Goal: Task Accomplishment & Management: Use online tool/utility

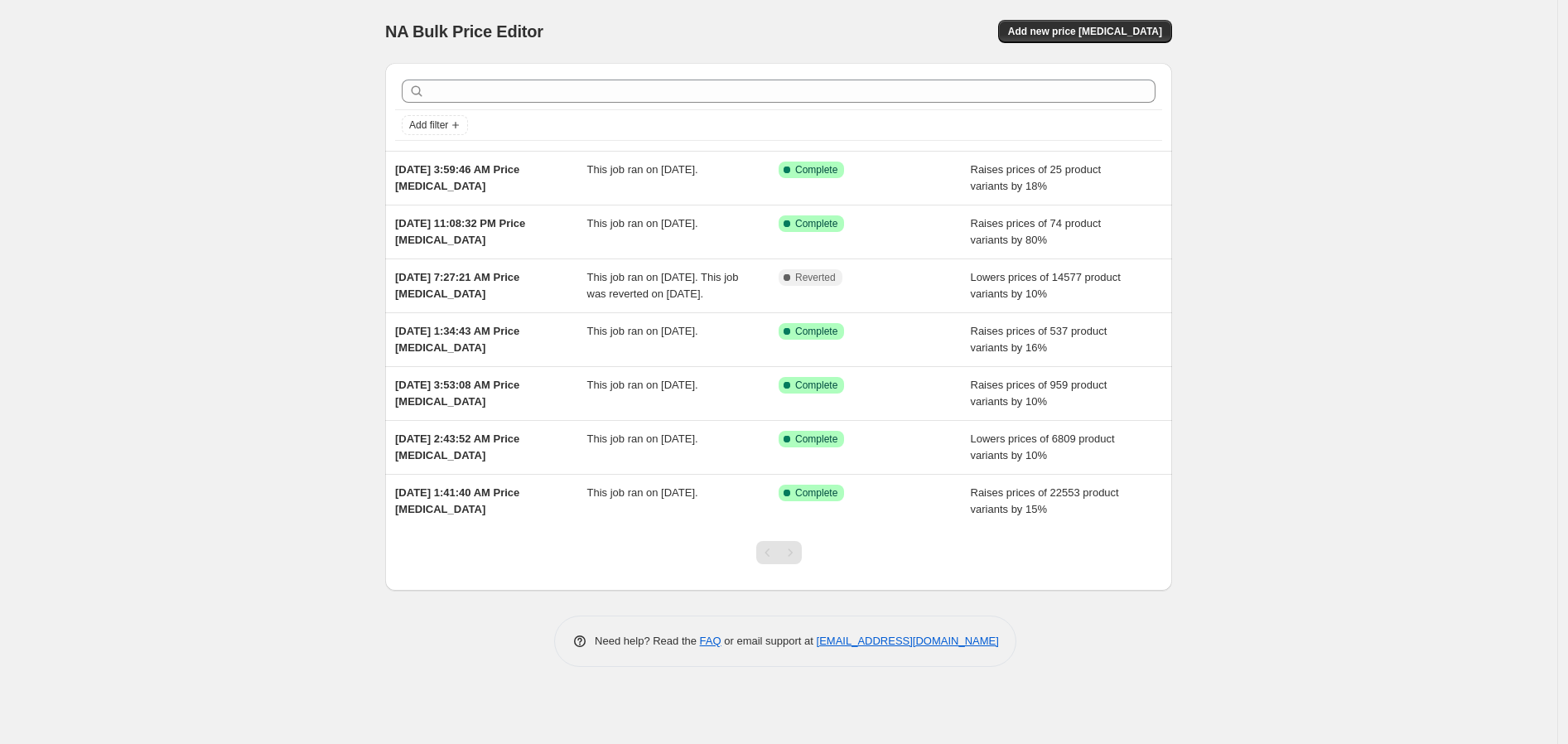
click at [1393, 340] on div "NA Bulk Price Editor. This page is ready NA Bulk Price Editor Add new price [ME…" at bounding box center [779, 372] width 1557 height 744
drag, startPoint x: 1327, startPoint y: 358, endPoint x: 1254, endPoint y: 386, distance: 78.2
click at [1327, 358] on div "NA Bulk Price Editor. This page is ready NA Bulk Price Editor Add new price [ME…" at bounding box center [779, 372] width 1557 height 744
click at [1095, 28] on span "Add new price [MEDICAL_DATA]" at bounding box center [1084, 31] width 154 height 13
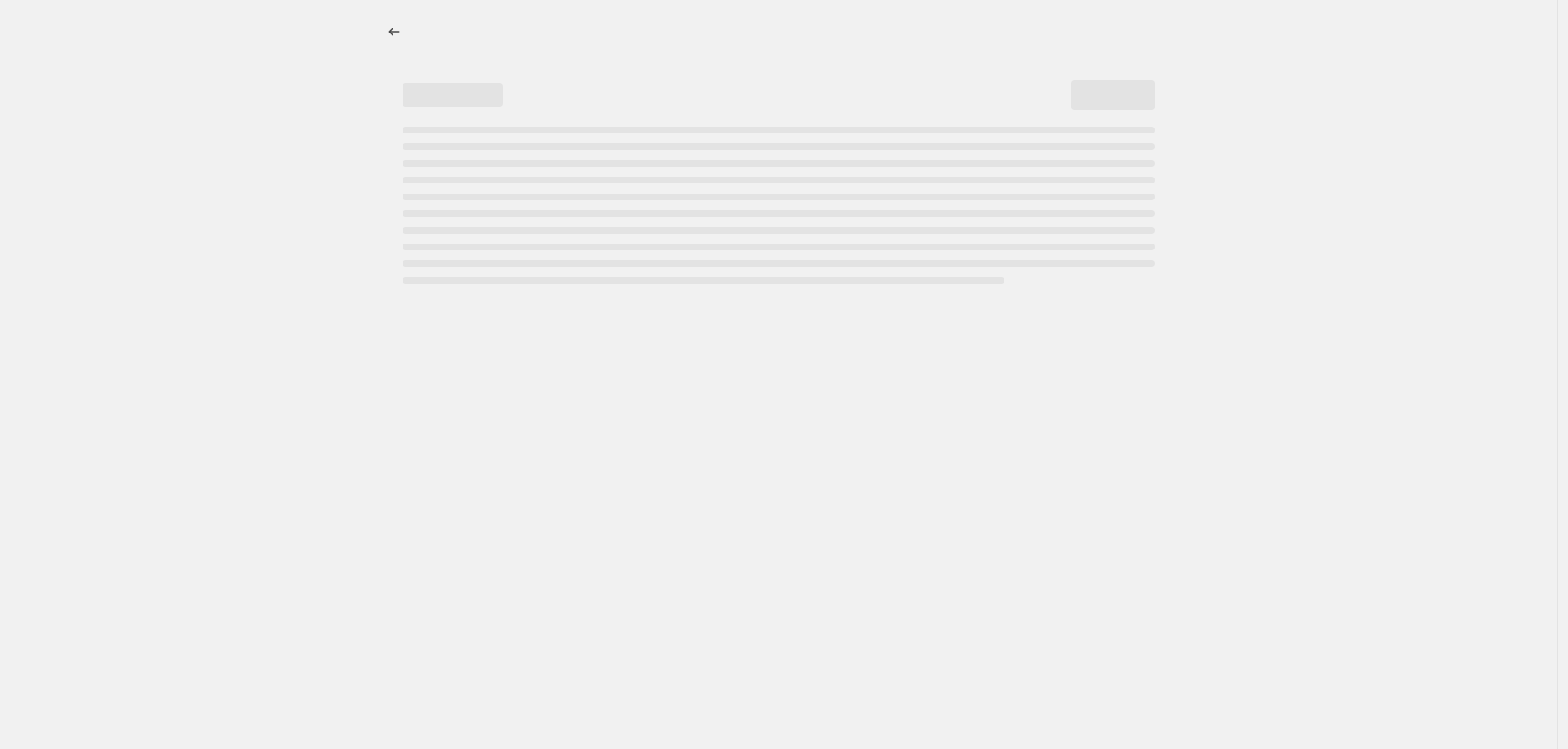
select select "percentage"
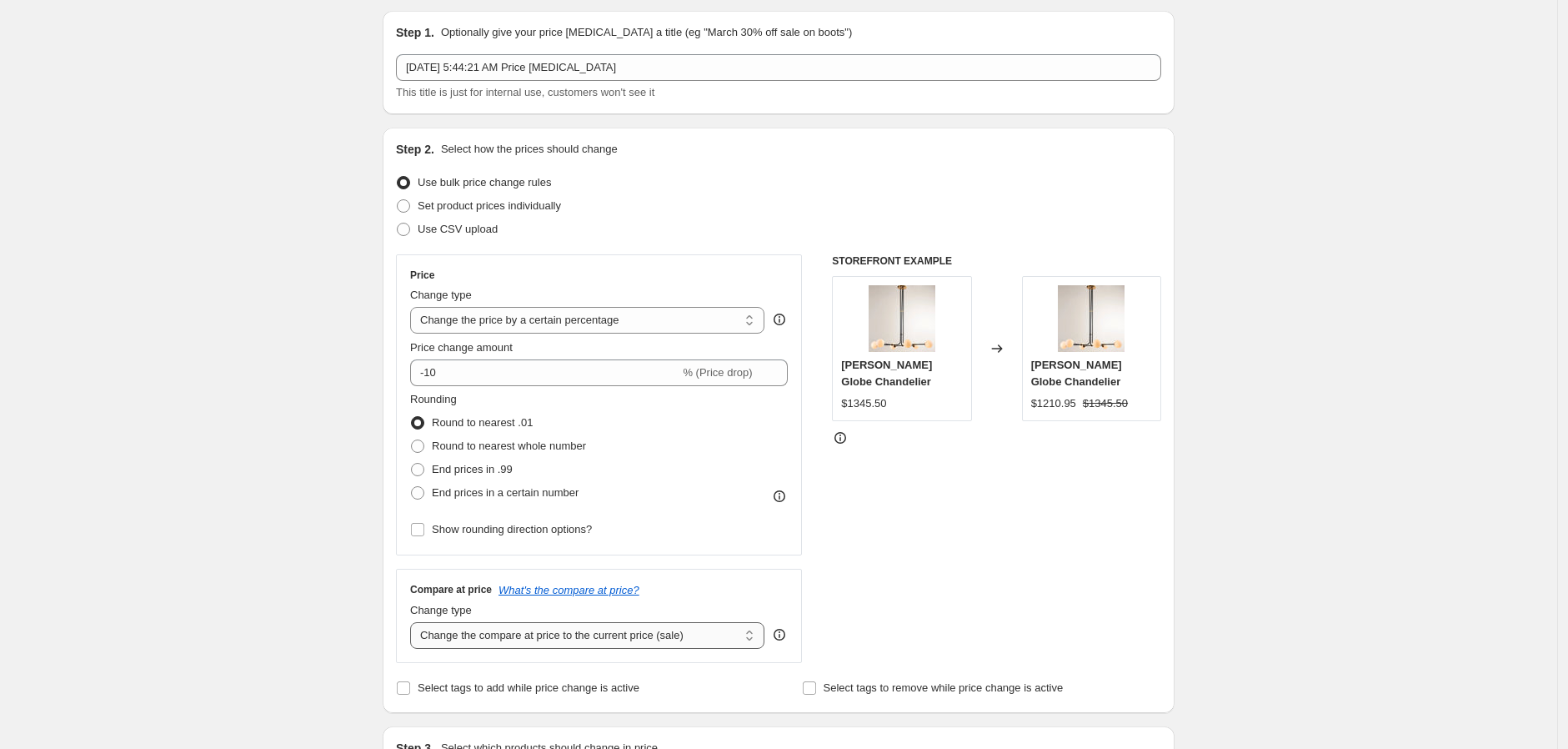
scroll to position [92, 0]
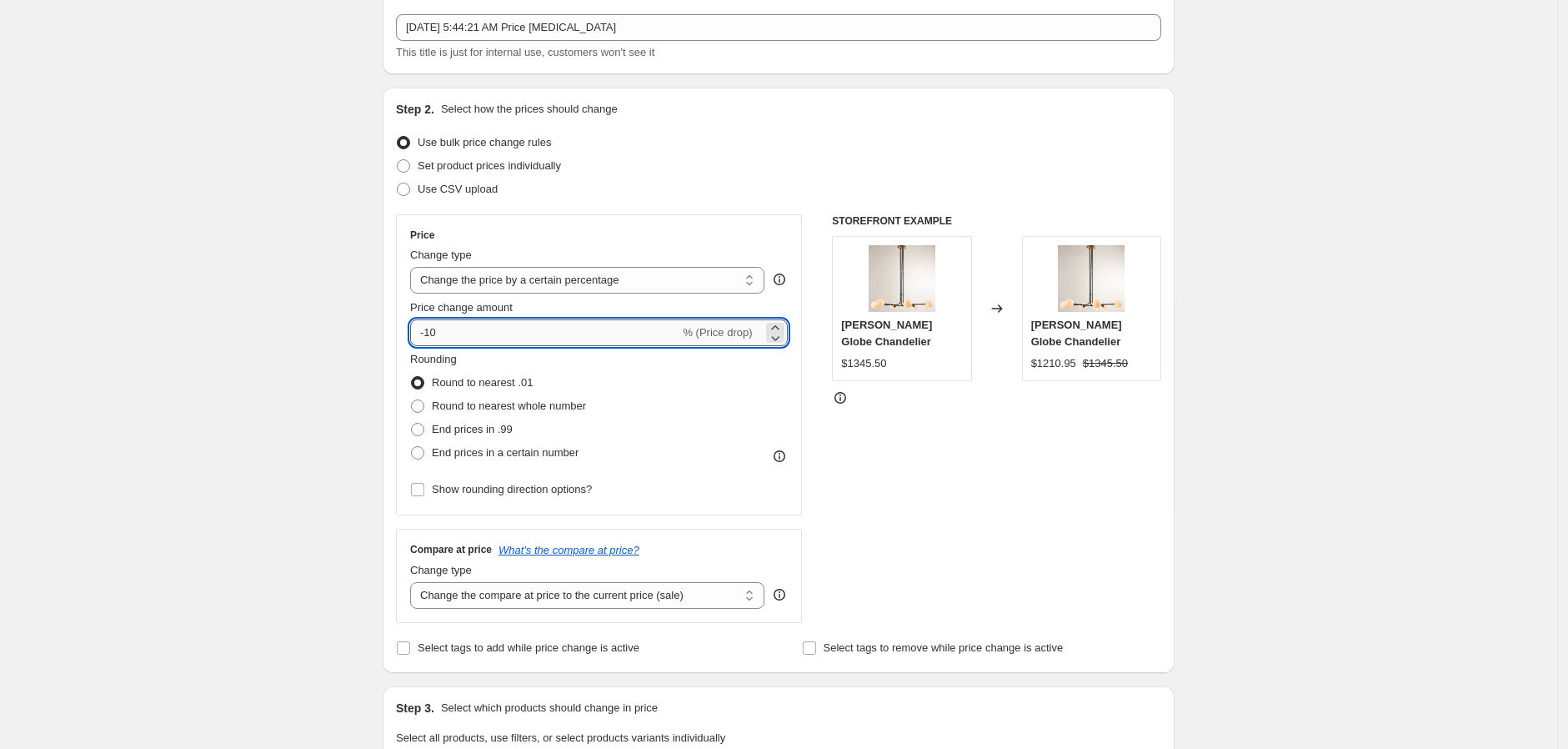
click at [450, 330] on input "-10" at bounding box center [544, 332] width 269 height 26
click at [1297, 449] on div "Create new price [MEDICAL_DATA]. This page is ready Create new price [MEDICAL_D…" at bounding box center [779, 744] width 1558 height 1673
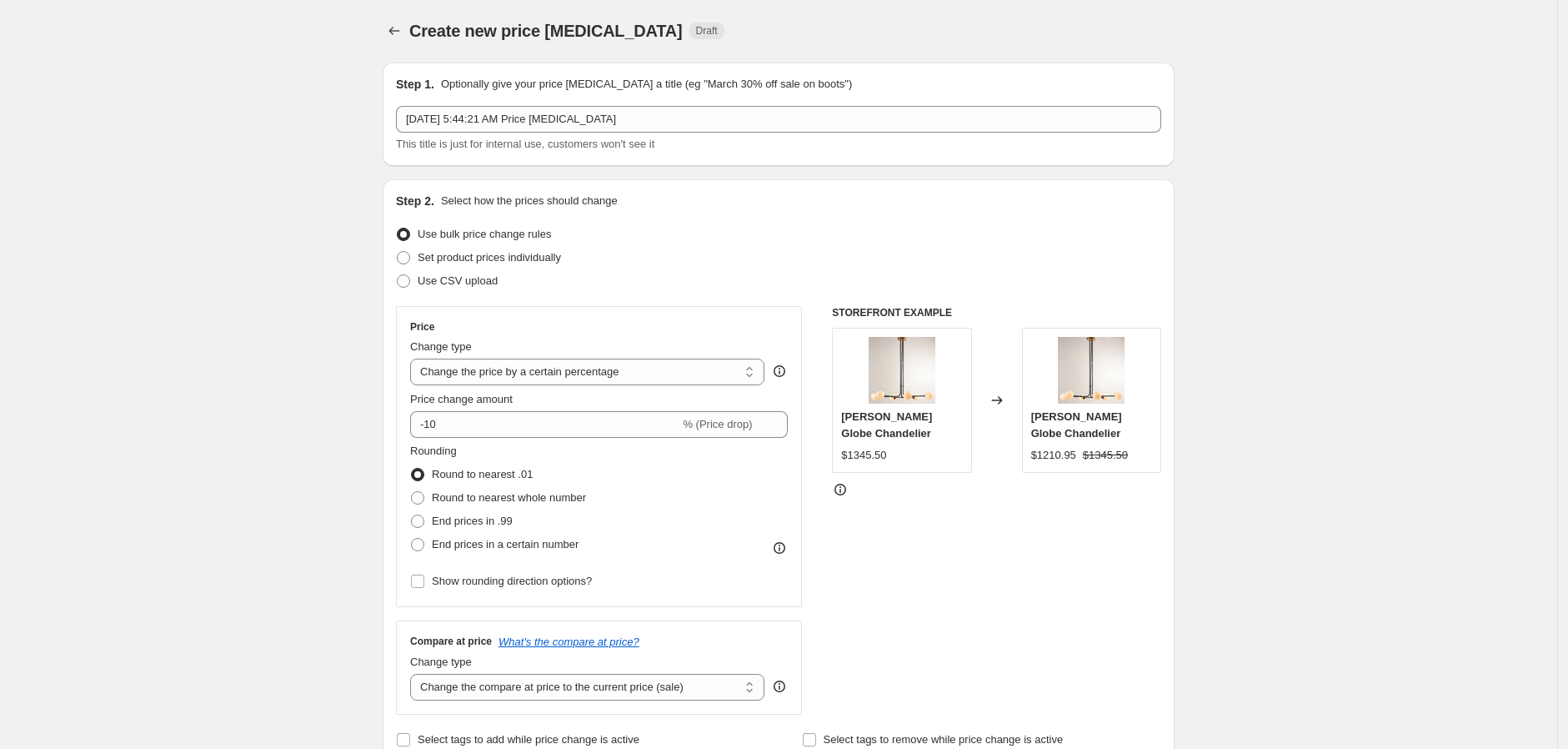
scroll to position [0, 0]
click at [517, 499] on span "Round to nearest whole number" at bounding box center [509, 498] width 154 height 13
click at [412, 493] on input "Round to nearest whole number" at bounding box center [411, 492] width 1 height 1
radio input "true"
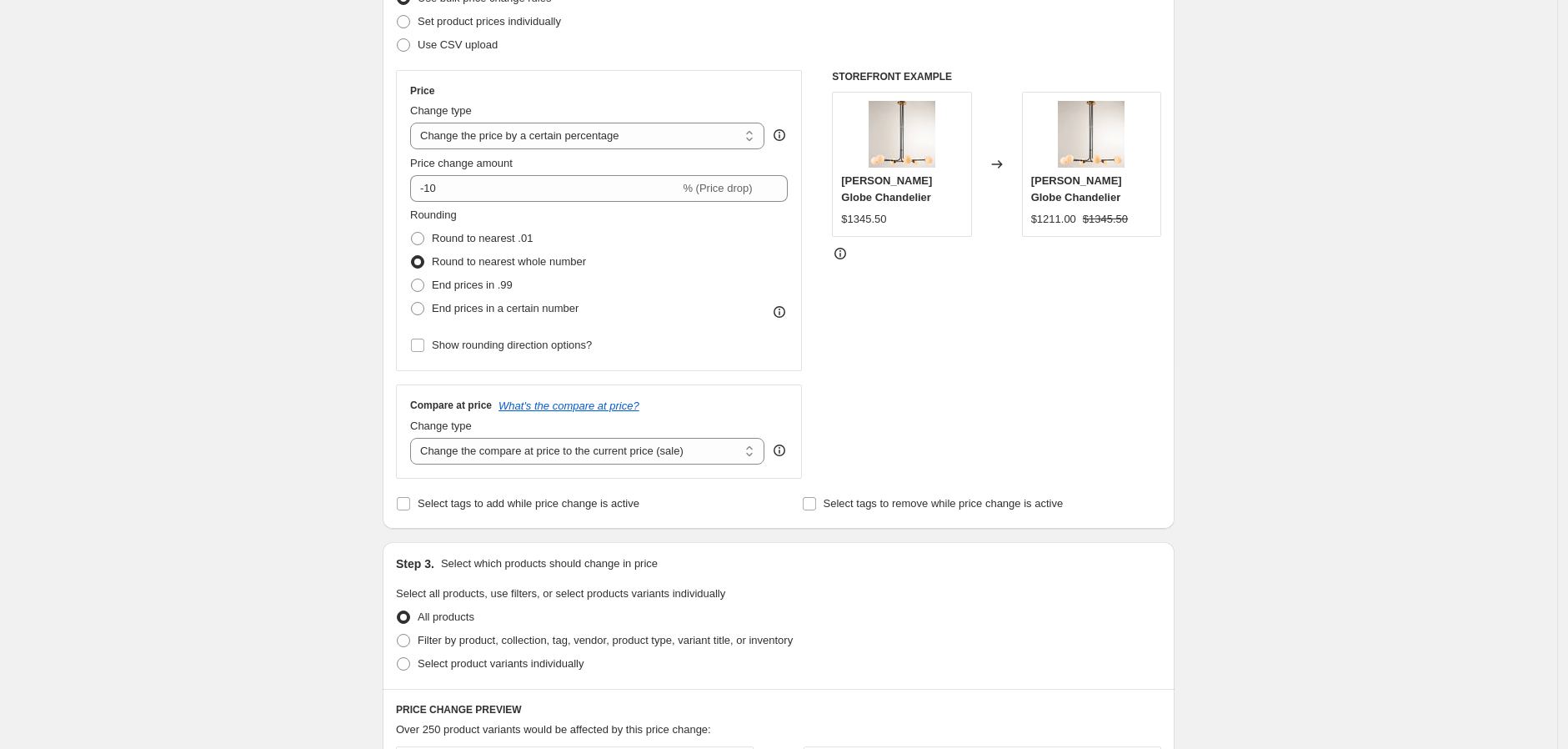
scroll to position [278, 0]
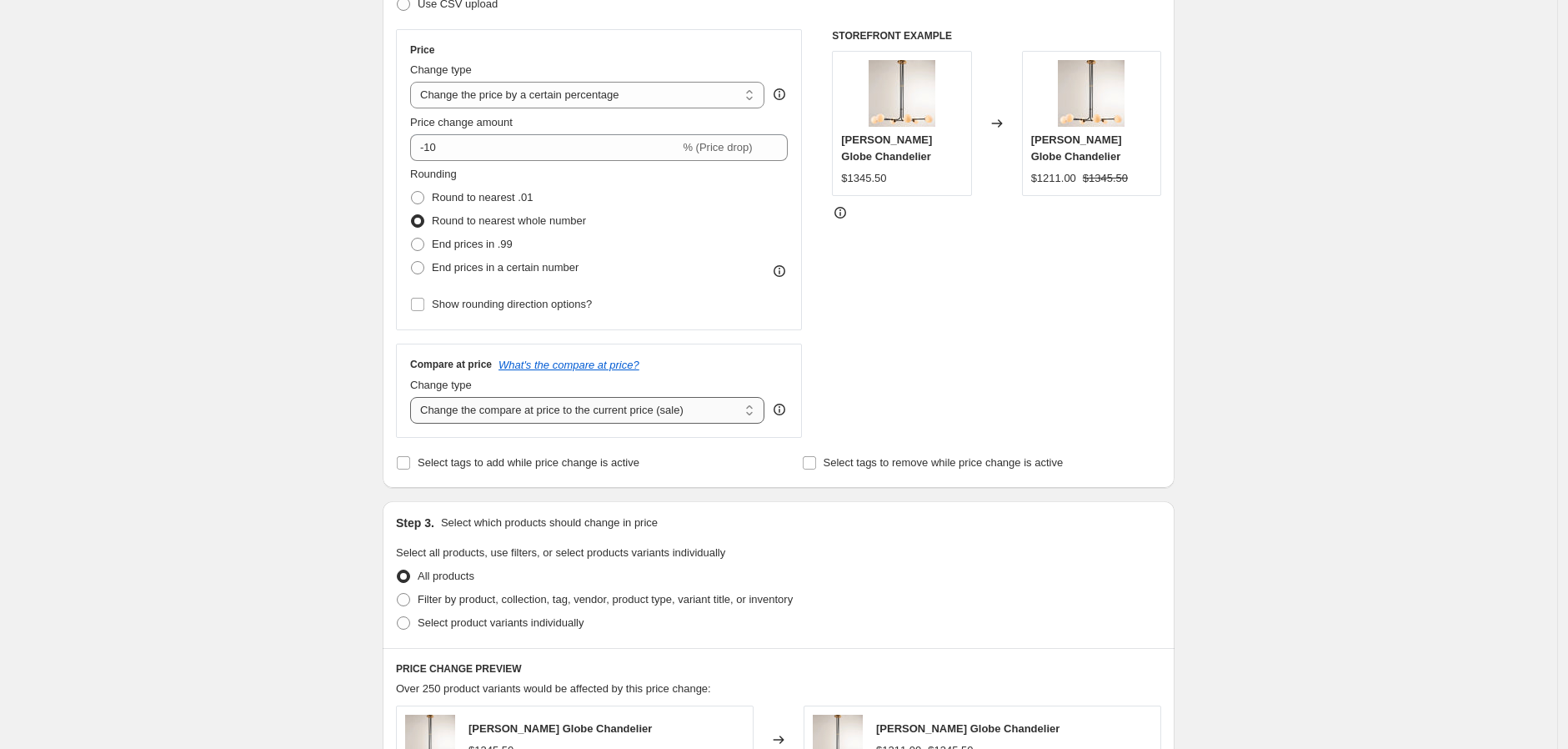
click at [602, 403] on select "Change the compare at price to the current price (sale) Change the compare at p…" at bounding box center [587, 409] width 354 height 26
click at [587, 403] on select "Change the compare at price to the current price (sale) Change the compare at p…" at bounding box center [587, 409] width 354 height 26
select select "no_change"
click at [416, 397] on select "Change the compare at price to the current price (sale) Change the compare at p…" at bounding box center [587, 409] width 354 height 26
click at [301, 502] on div "Create new price [MEDICAL_DATA]. This page is ready Create new price [MEDICAL_D…" at bounding box center [779, 558] width 1558 height 1673
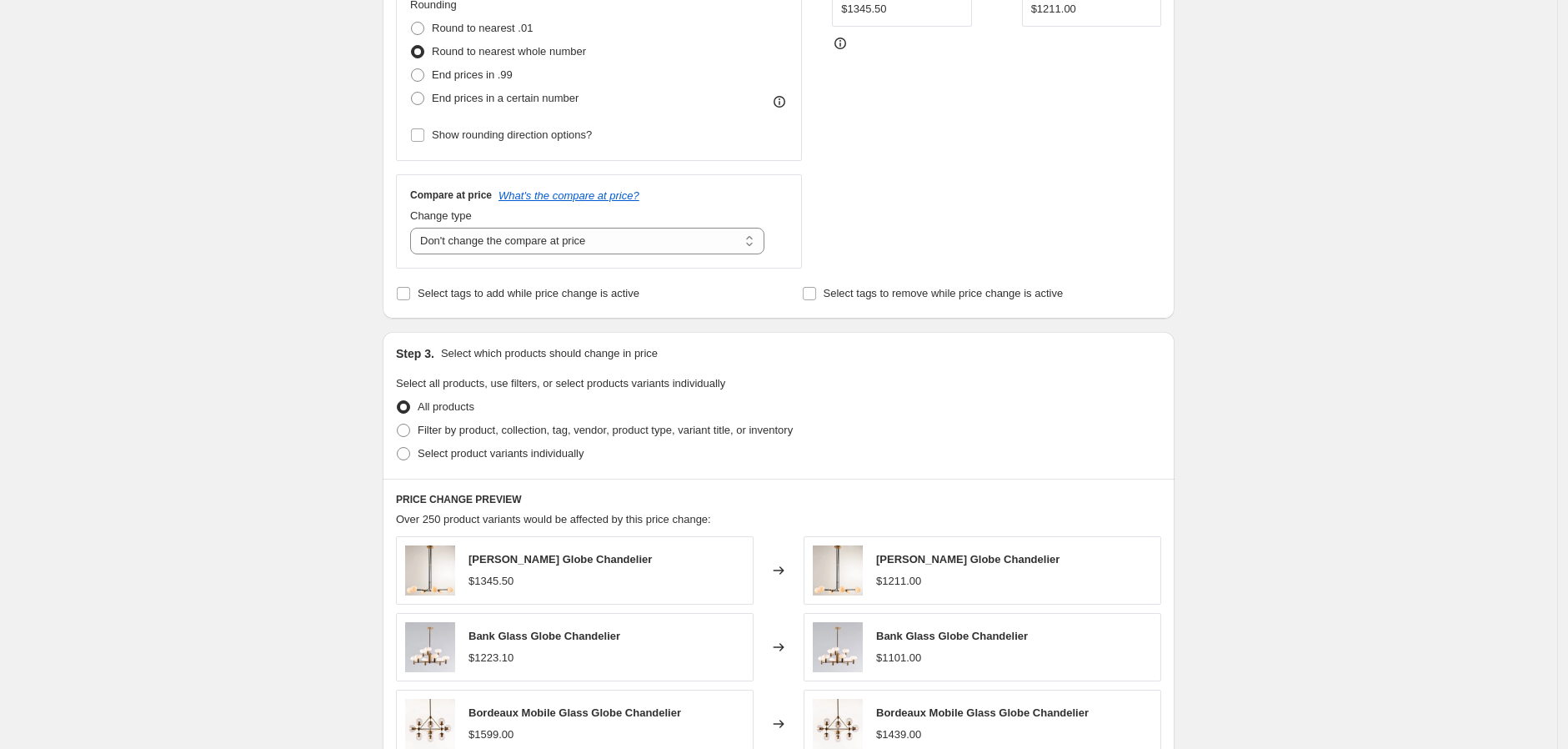
scroll to position [463, 0]
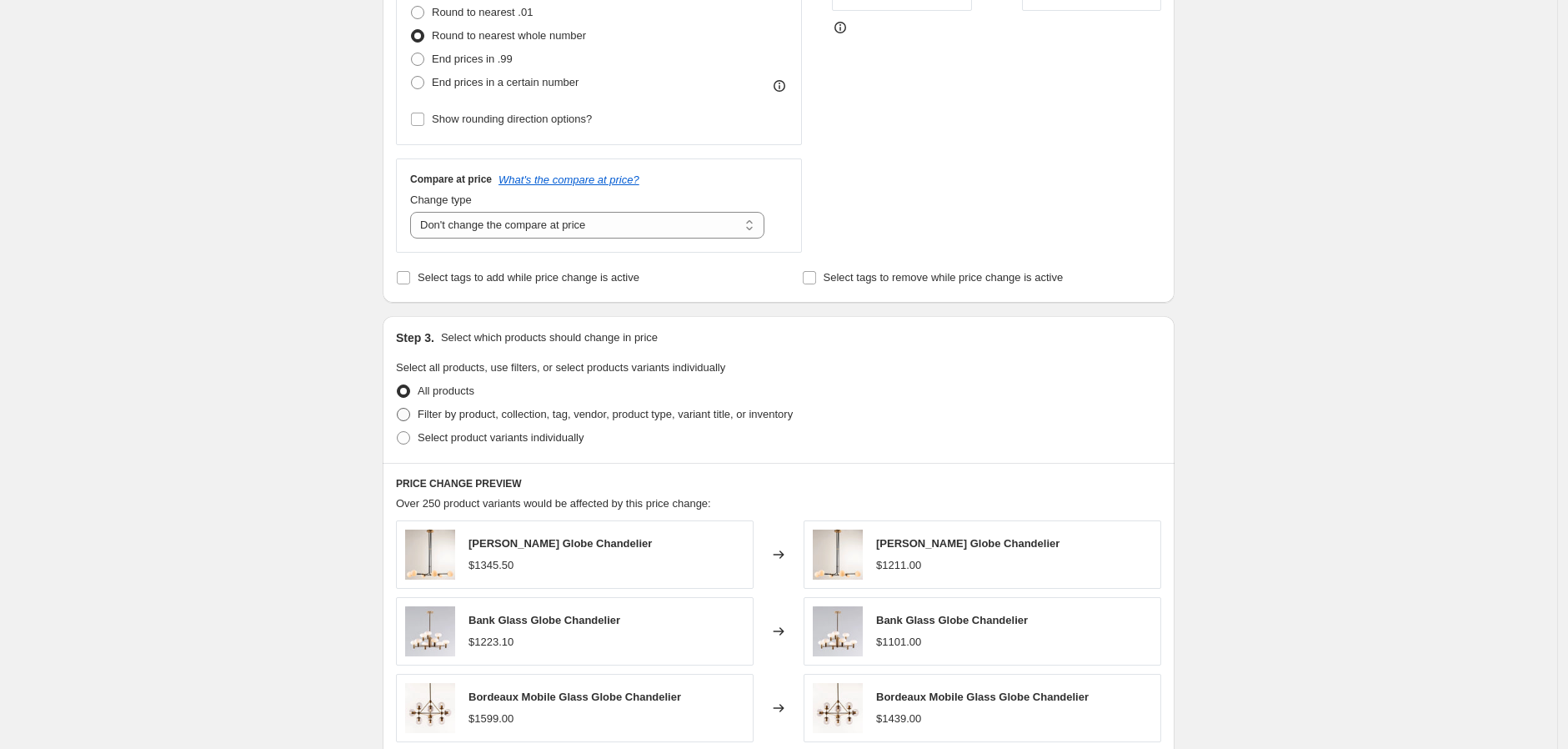
click at [464, 413] on span "Filter by product, collection, tag, vendor, product type, variant title, or inv…" at bounding box center [605, 414] width 375 height 13
click at [397, 408] on input "Filter by product, collection, tag, vendor, product type, variant title, or inv…" at bounding box center [397, 408] width 1 height 1
radio input "true"
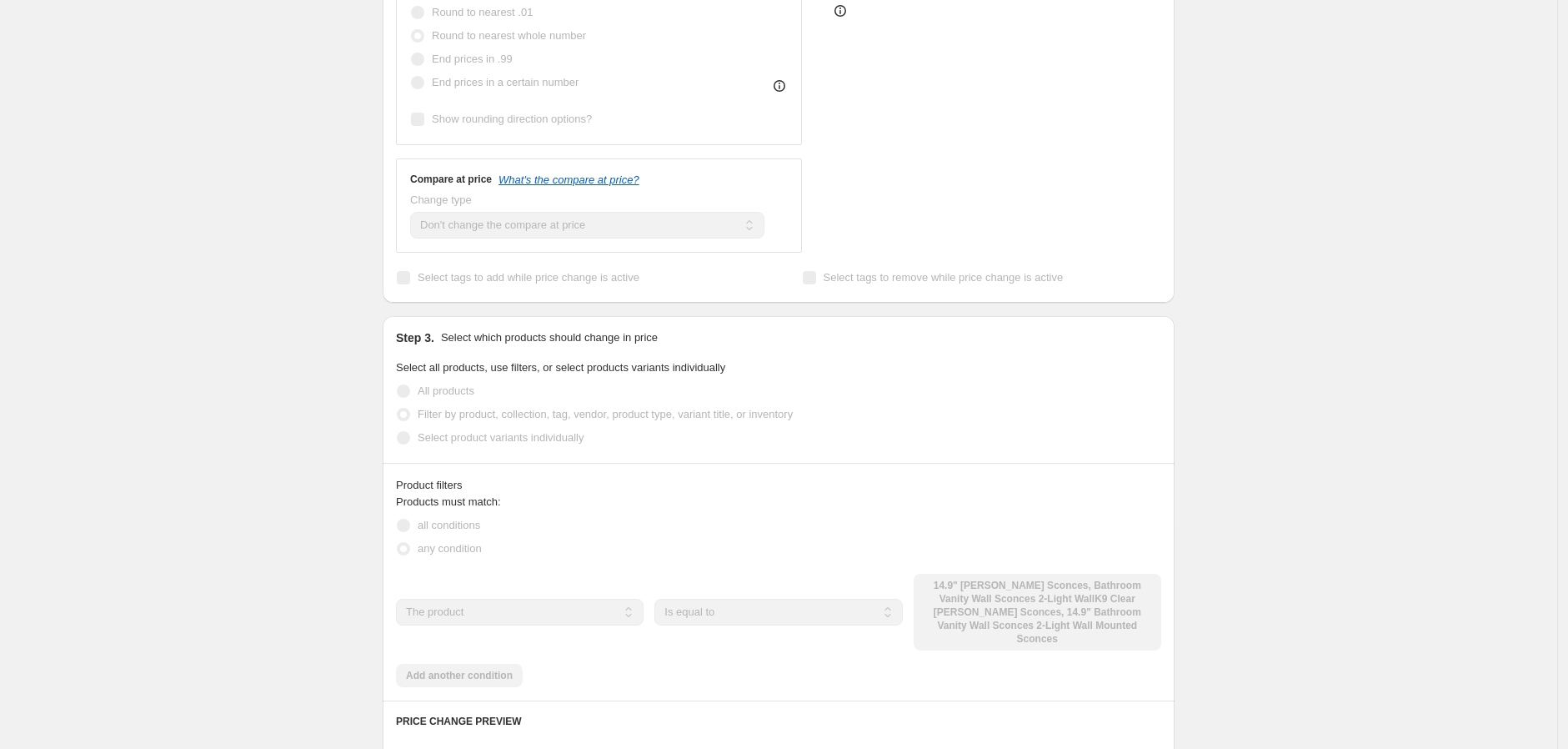
scroll to position [462, 0]
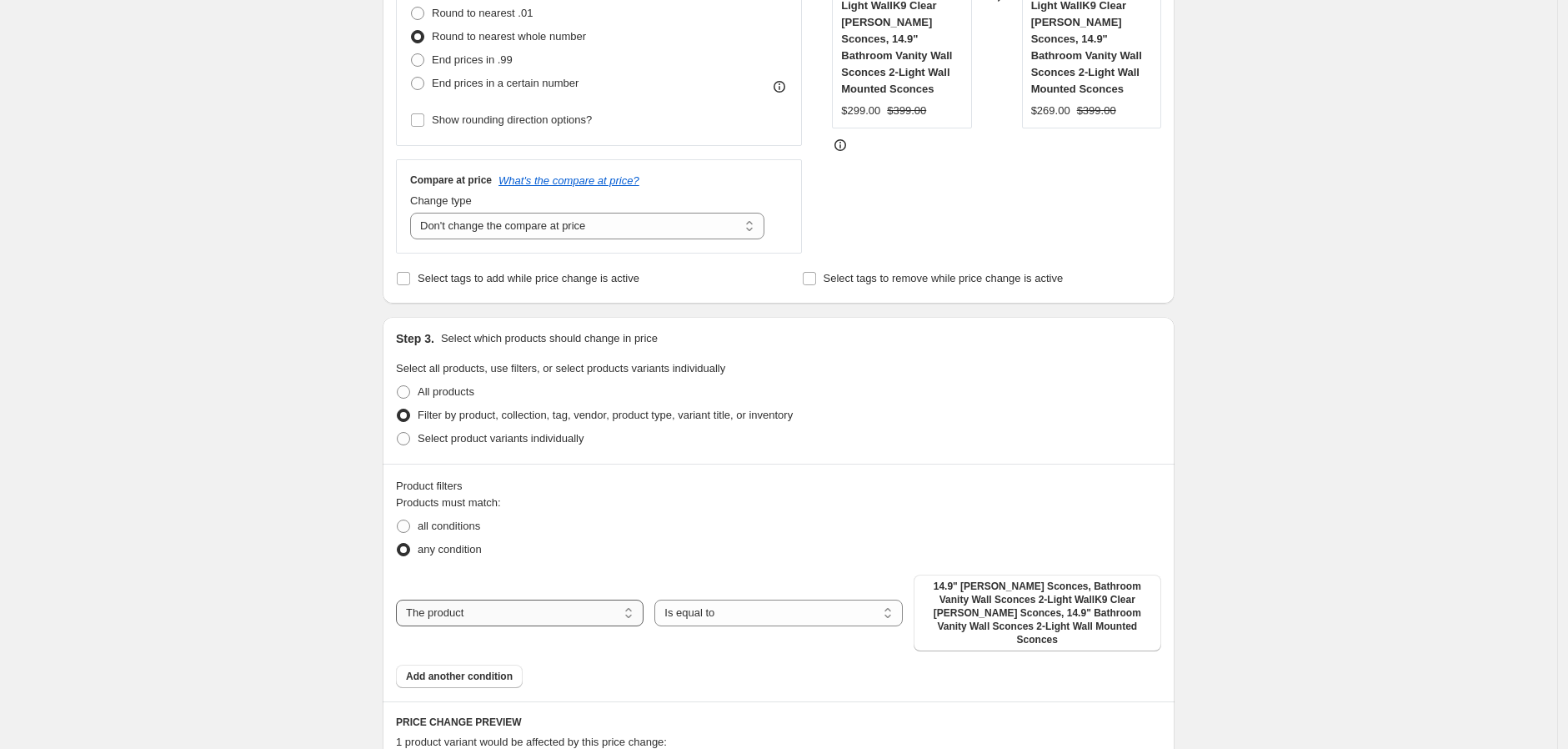
click at [540, 611] on select "The product The product's collection The product's tag The product's vendor The…" at bounding box center [520, 612] width 248 height 26
select select "tag"
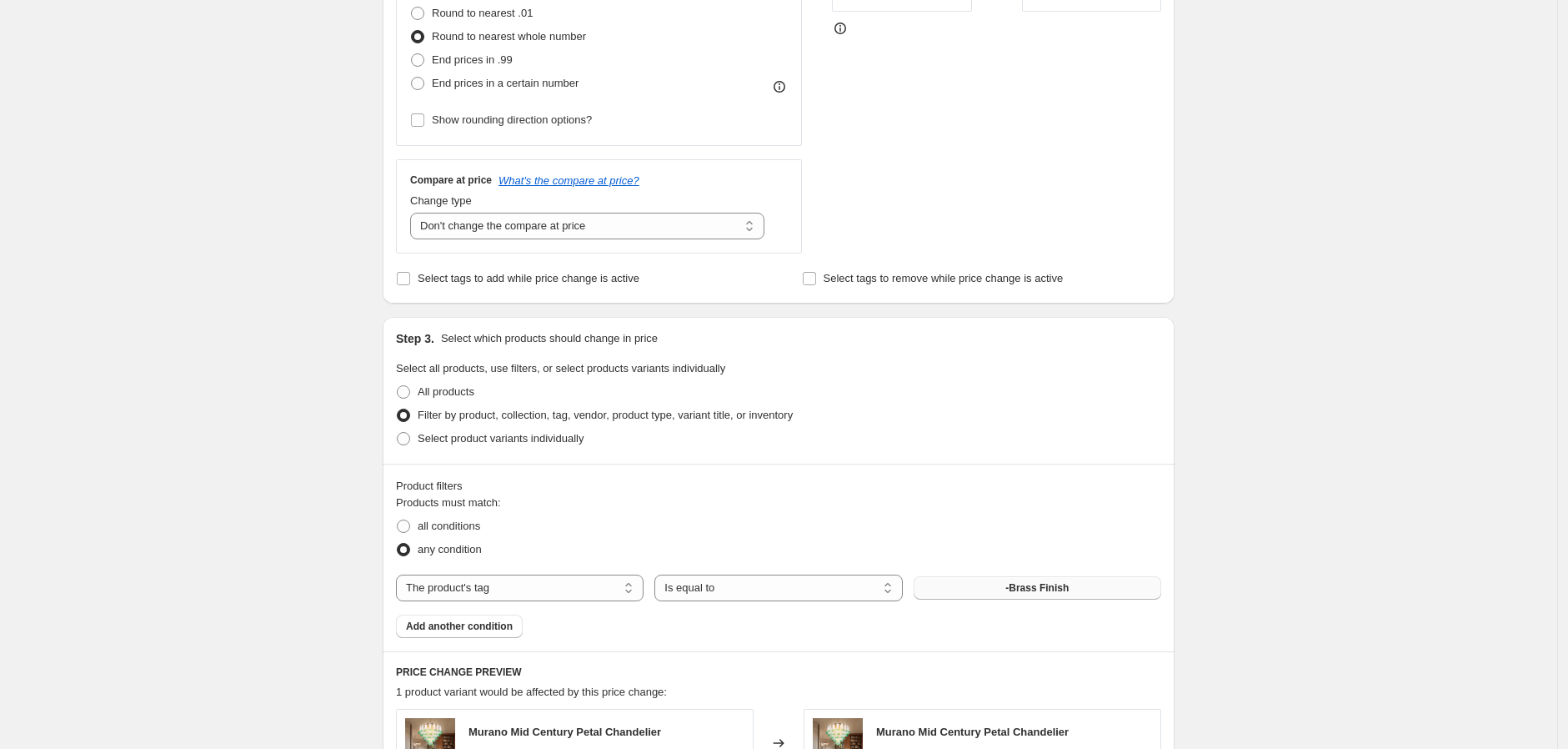
click at [1018, 587] on span "-Brass Finish" at bounding box center [1037, 588] width 63 height 14
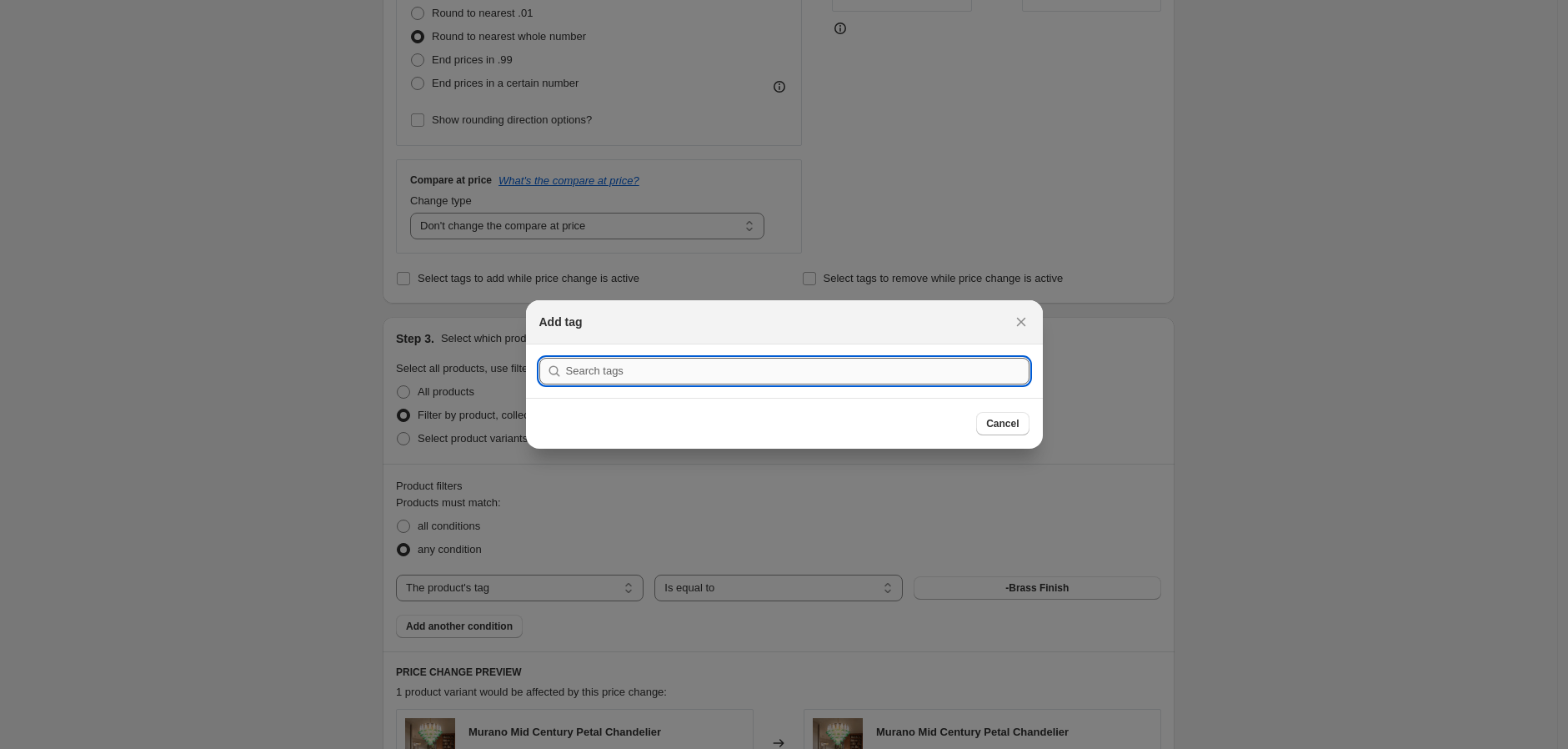
click at [639, 372] on input ":r2f:" at bounding box center [798, 370] width 464 height 26
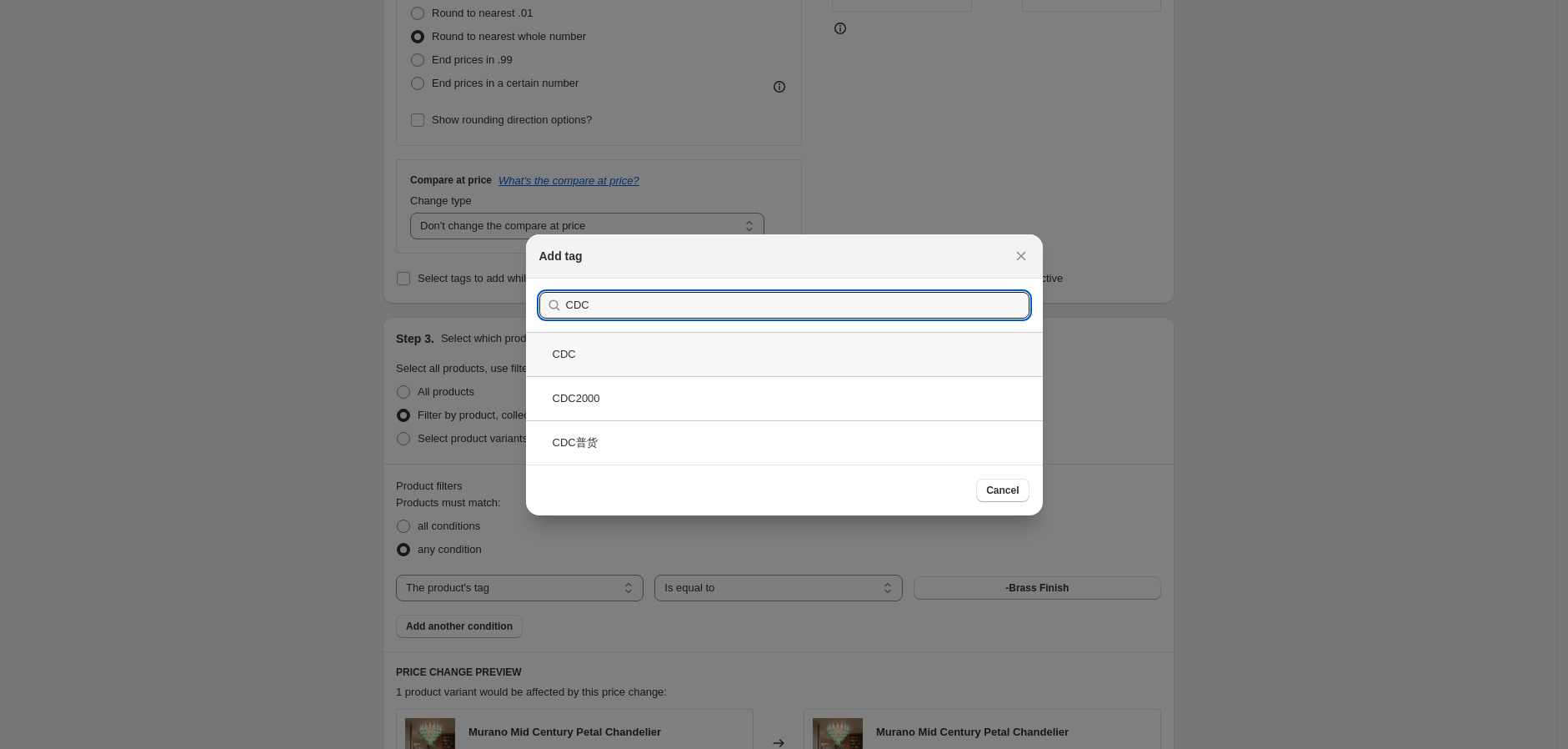
type input "CDC"
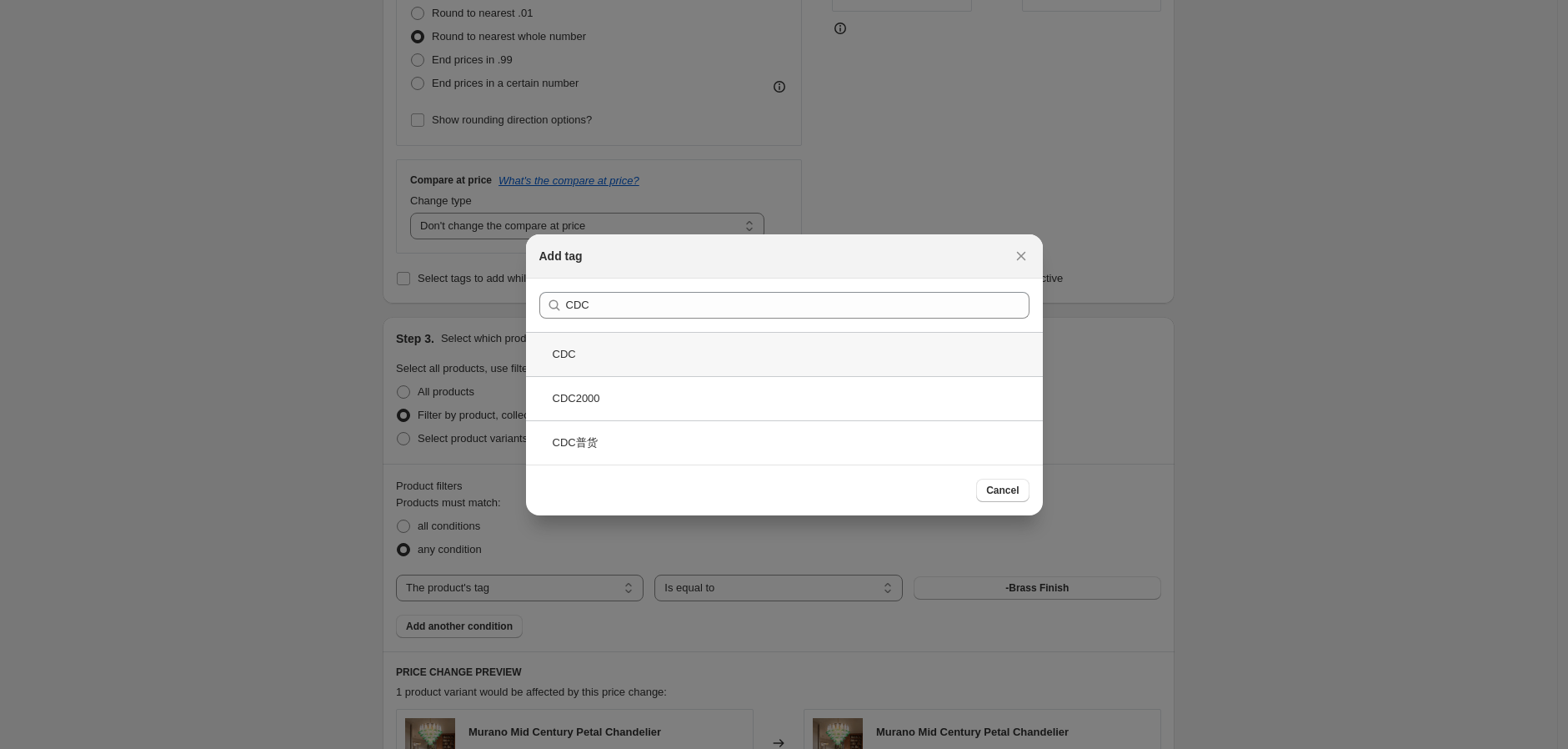
click at [674, 360] on div "CDC" at bounding box center [784, 354] width 517 height 44
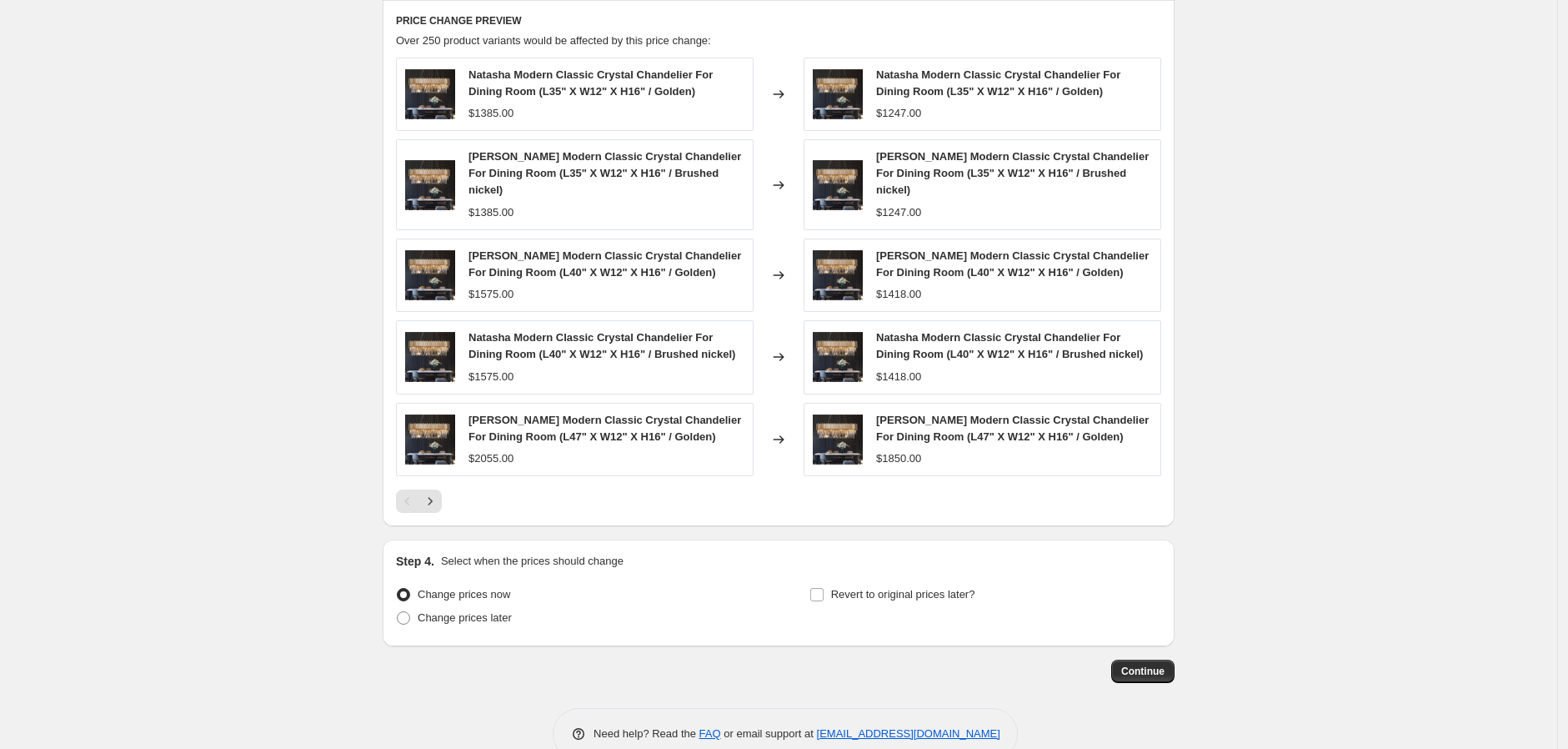
scroll to position [1133, 0]
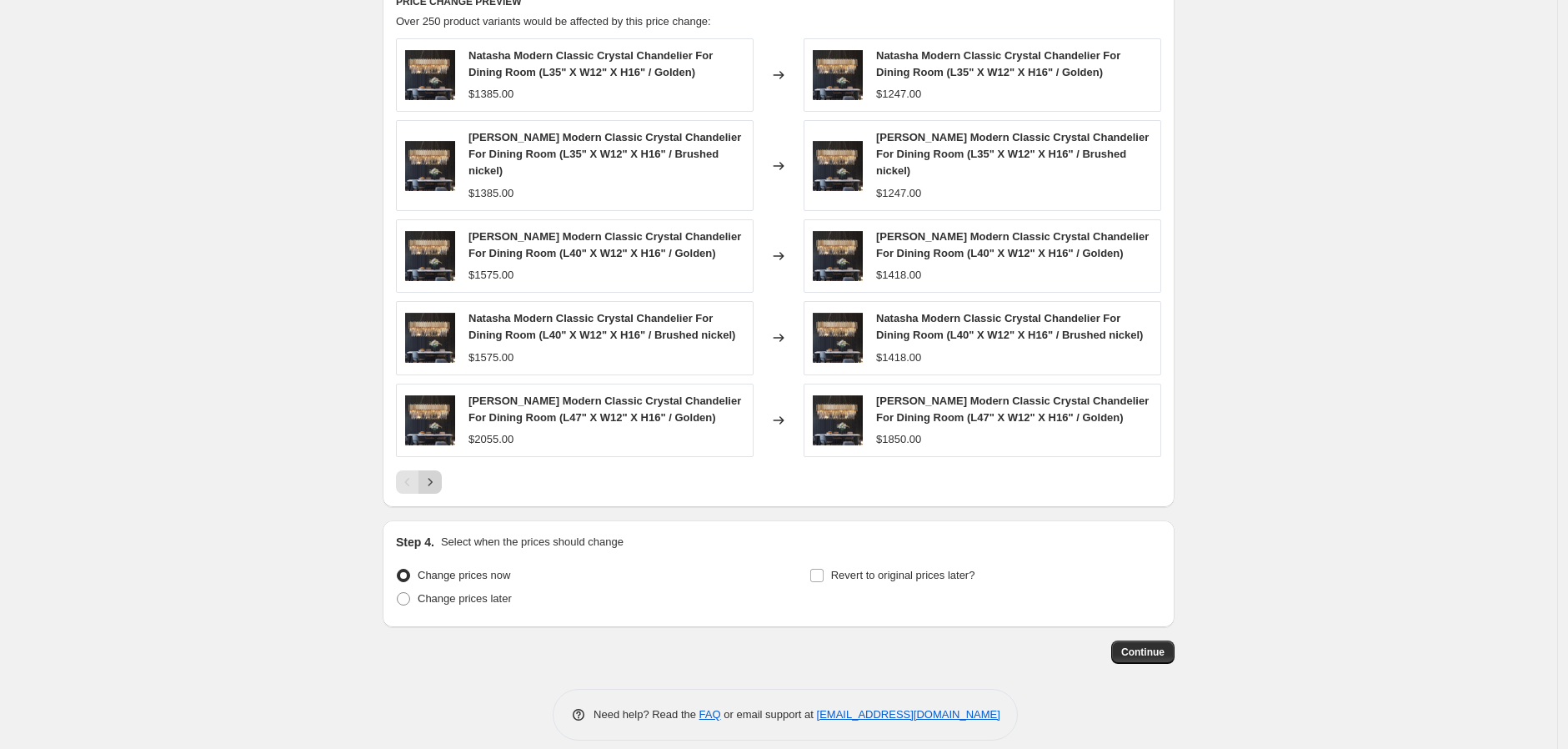
click at [438, 474] on icon "Next" at bounding box center [430, 482] width 16 height 16
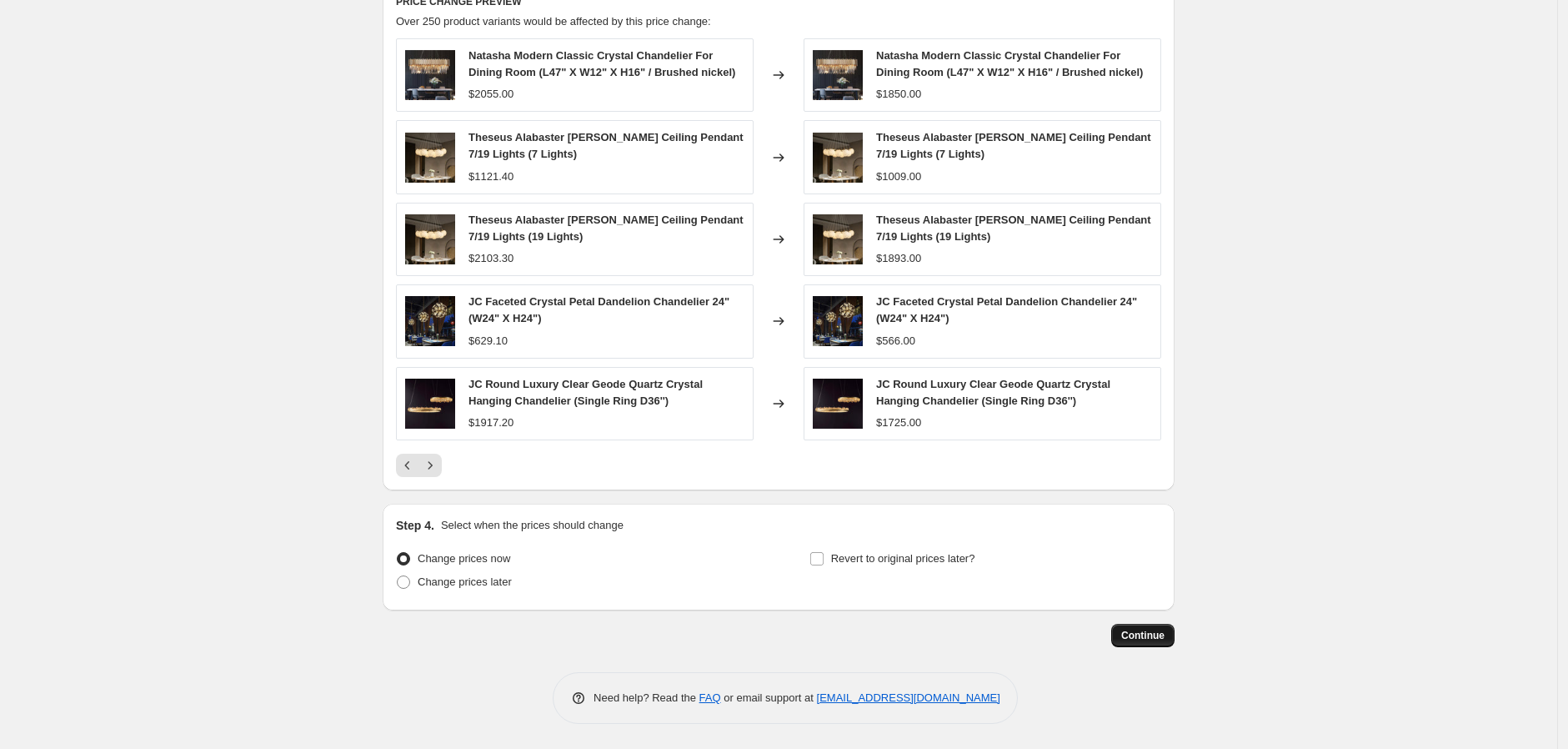
click at [1152, 639] on span "Continue" at bounding box center [1143, 635] width 43 height 14
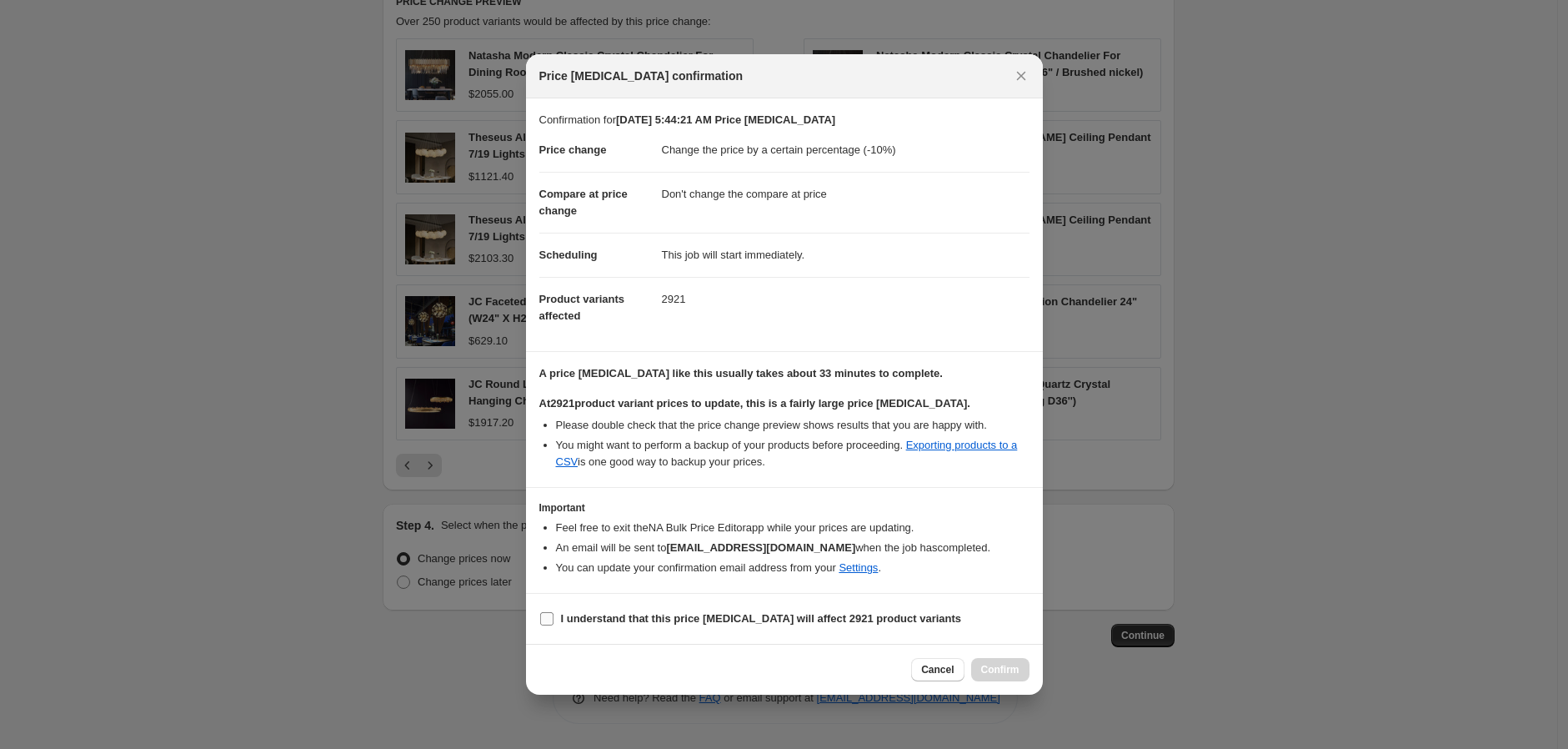
click at [551, 619] on input "I understand that this price [MEDICAL_DATA] will affect 2921 product variants" at bounding box center [547, 619] width 14 height 14
checkbox input "true"
click at [1012, 668] on span "Confirm" at bounding box center [1000, 669] width 38 height 14
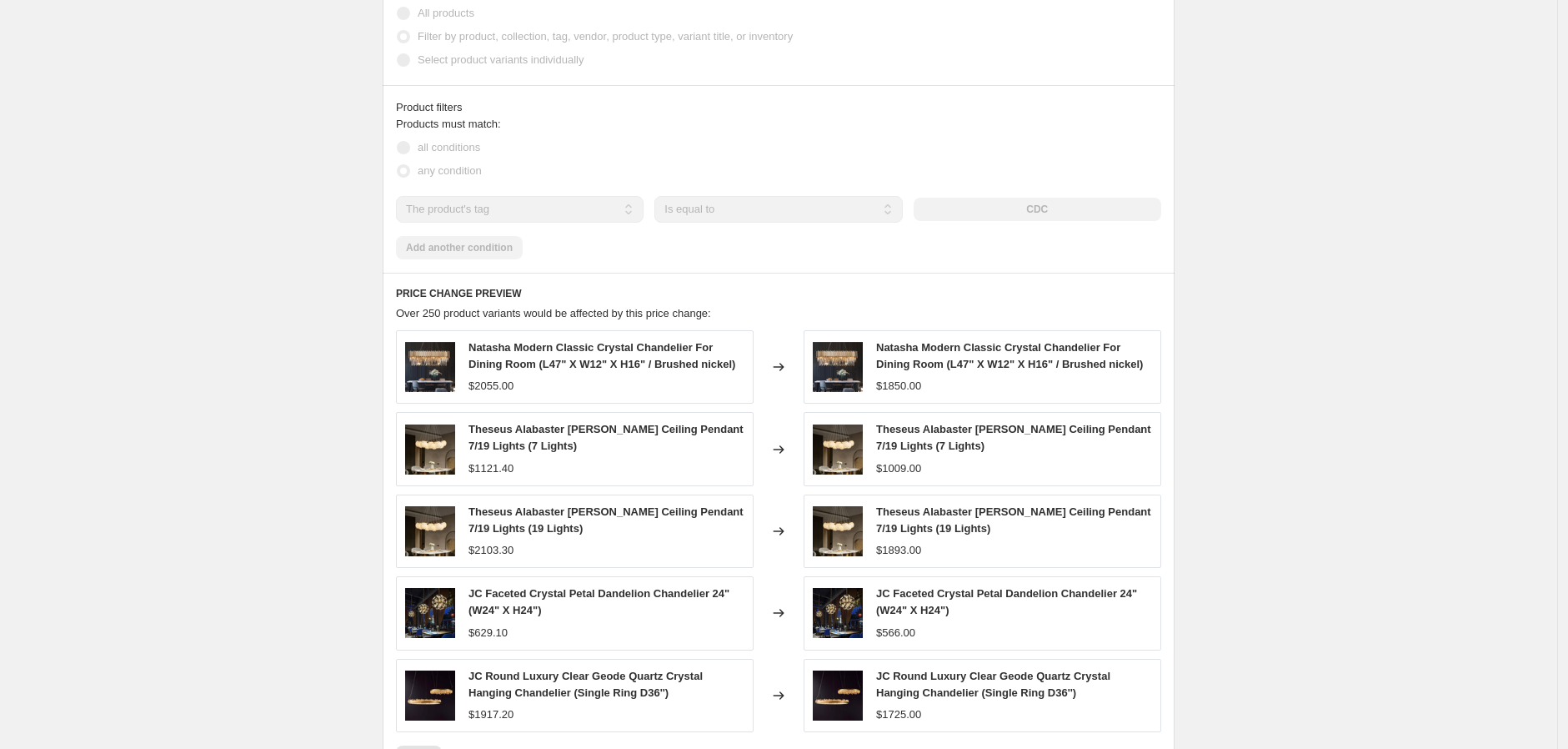
scroll to position [1216, 0]
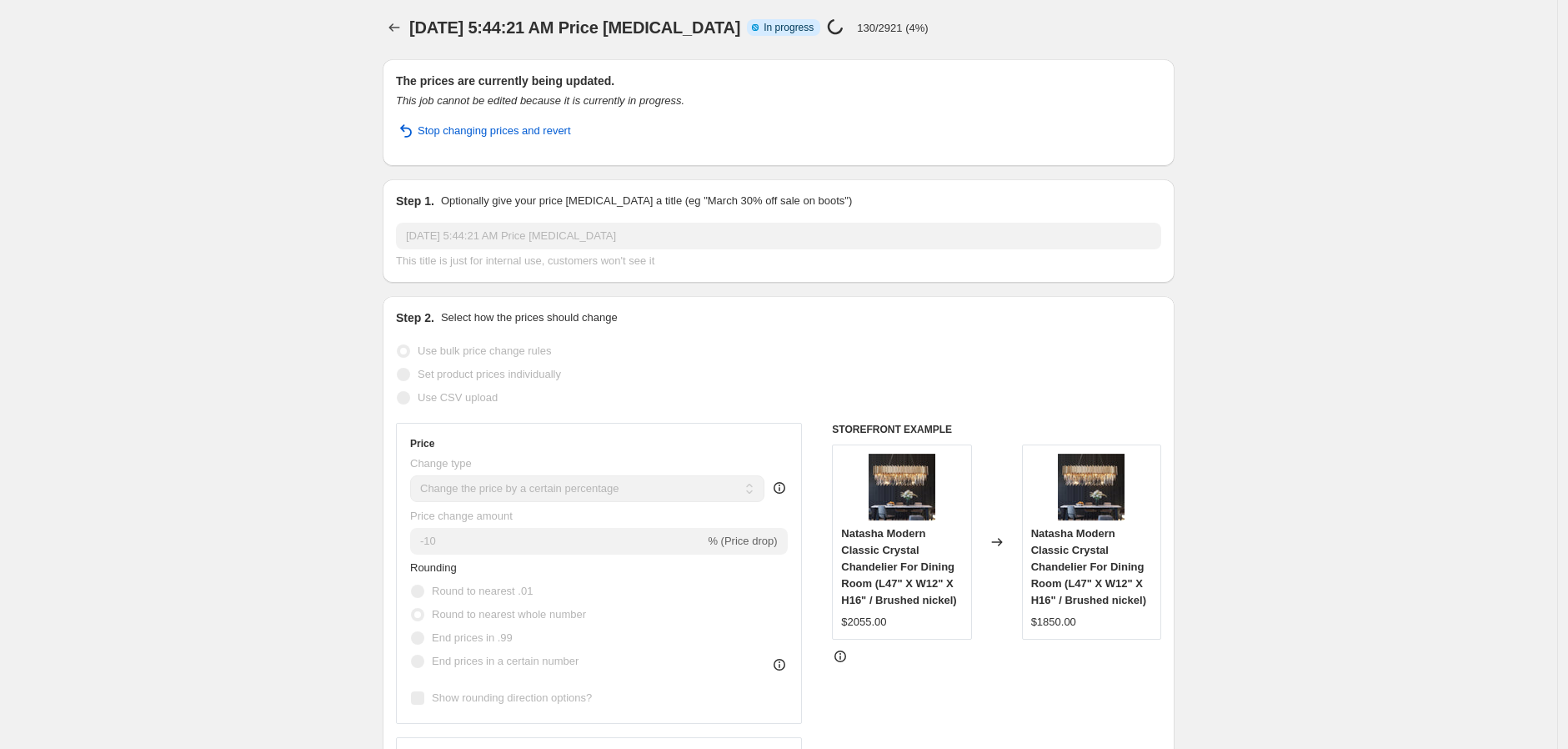
scroll to position [0, 0]
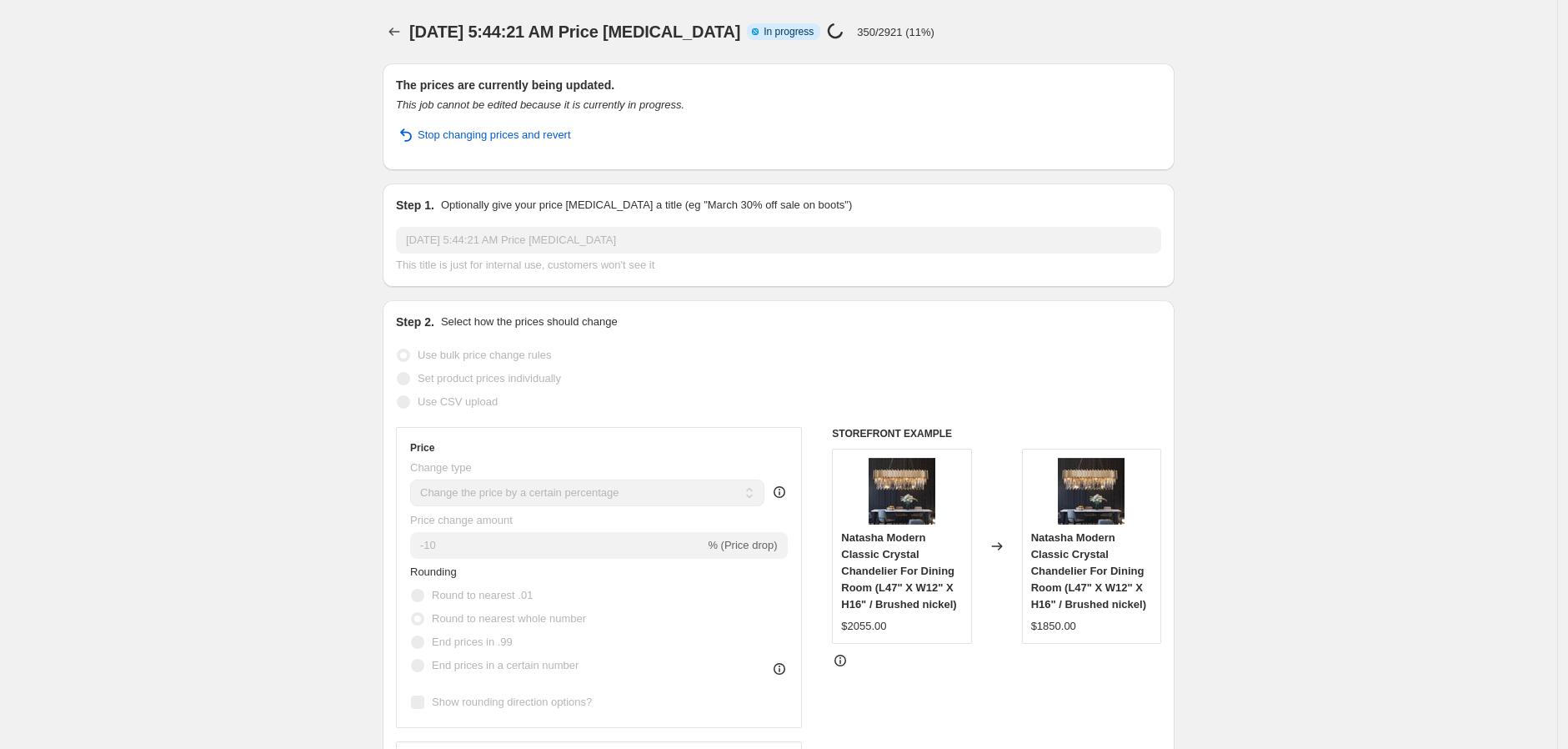
drag, startPoint x: 1495, startPoint y: 330, endPoint x: 1445, endPoint y: 329, distance: 50.0
drag, startPoint x: 844, startPoint y: 35, endPoint x: 940, endPoint y: 25, distance: 96.5
click at [940, 25] on div "[DATE] 5:44:21 AM Price [MEDICAL_DATA] Info Partially complete In progress Pric…" at bounding box center [729, 32] width 639 height 24
click at [996, 34] on div "[DATE] 5:44:21 AM Price [MEDICAL_DATA] Info Partially complete In progress Pric…" at bounding box center [729, 32] width 639 height 24
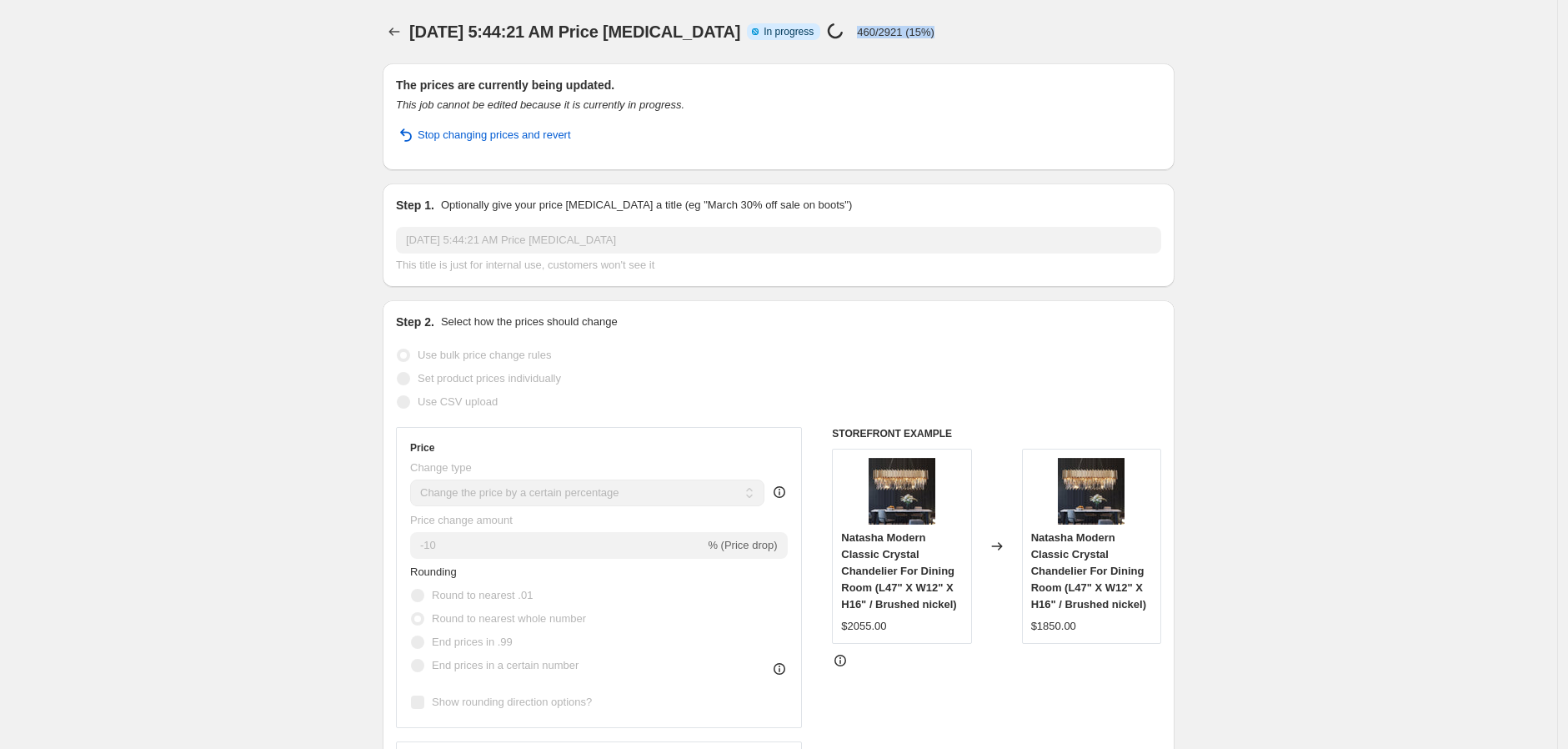
drag, startPoint x: 867, startPoint y: 27, endPoint x: 949, endPoint y: 21, distance: 82.2
click at [949, 21] on div "[DATE] 5:44:21 AM Price [MEDICAL_DATA] Info Partially complete In progress Pric…" at bounding box center [729, 32] width 639 height 24
click at [969, 21] on div "[DATE] 5:44:21 AM Price [MEDICAL_DATA] Info Partially complete In progress Pric…" at bounding box center [729, 32] width 639 height 24
drag, startPoint x: 860, startPoint y: 29, endPoint x: 934, endPoint y: 27, distance: 74.0
click at [934, 27] on div "Price [MEDICAL_DATA] in progress... 590/2921 (20%)" at bounding box center [881, 32] width 108 height 19
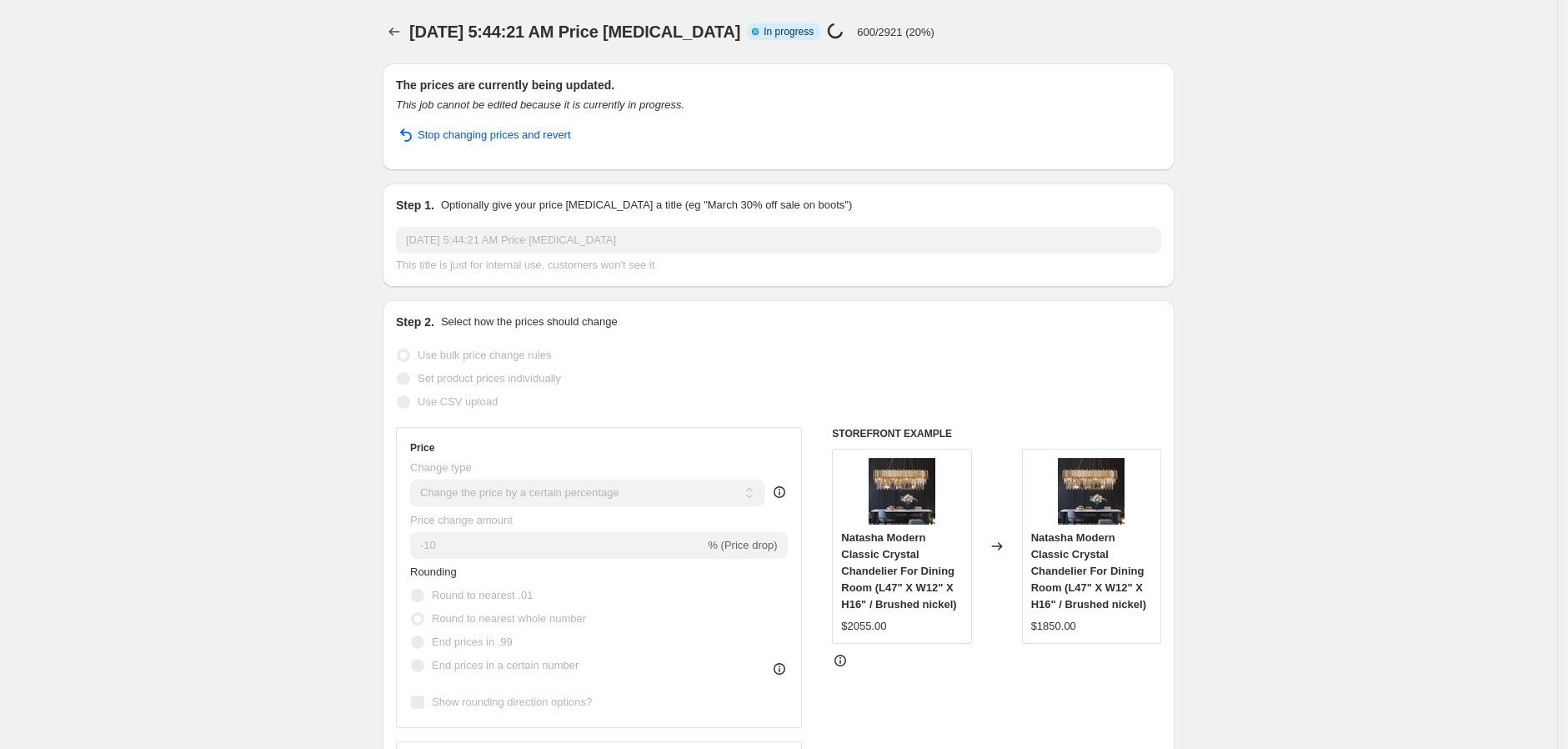
click at [964, 26] on div "[DATE] 5:44:21 AM Price [MEDICAL_DATA] Info Partially complete In progress Pric…" at bounding box center [729, 32] width 639 height 24
drag, startPoint x: 961, startPoint y: 26, endPoint x: 824, endPoint y: 24, distance: 137.0
click at [824, 24] on div "[DATE] 5:44:21 AM Price [MEDICAL_DATA] Info Partially complete In progress Pric…" at bounding box center [729, 32] width 639 height 24
click at [970, 21] on div "[DATE] 5:44:21 AM Price [MEDICAL_DATA] Info Partially complete In progress Pric…" at bounding box center [729, 32] width 639 height 24
